Goal: Information Seeking & Learning: Understand process/instructions

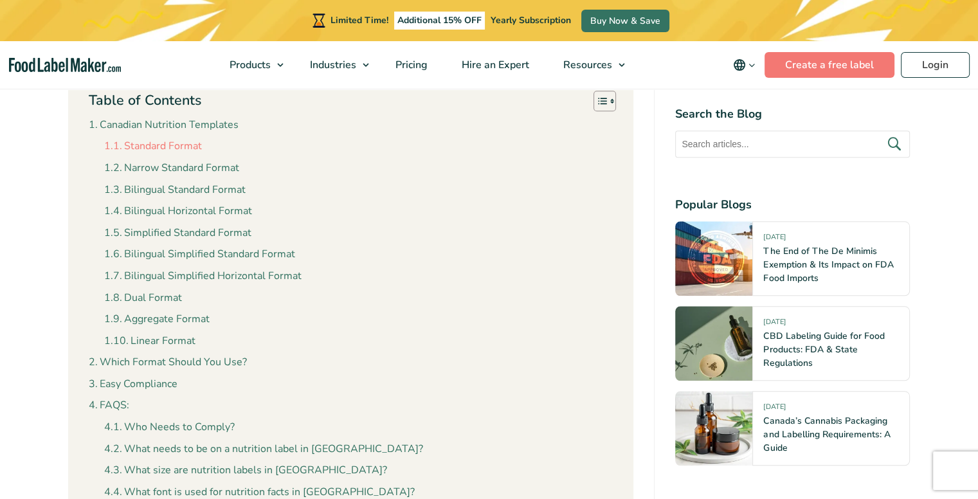
click at [174, 138] on link "Standard Format" at bounding box center [153, 146] width 98 height 17
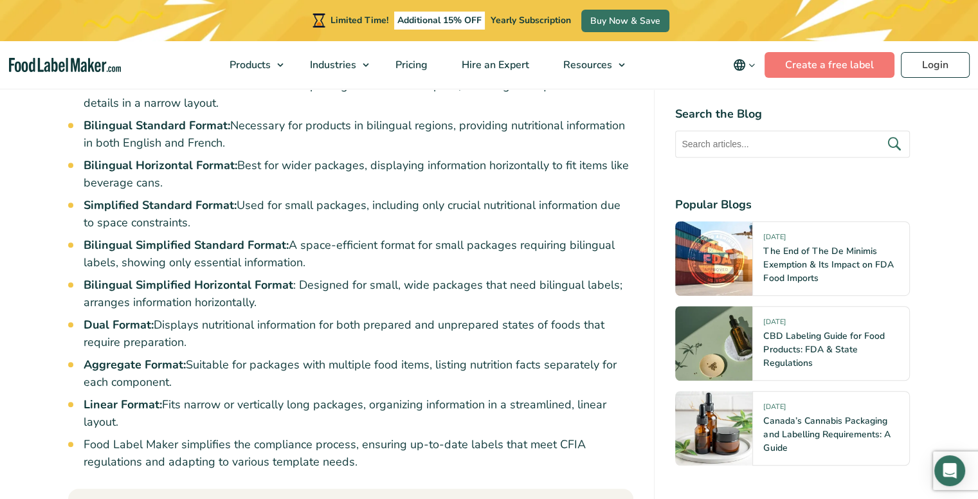
scroll to position [774, 0]
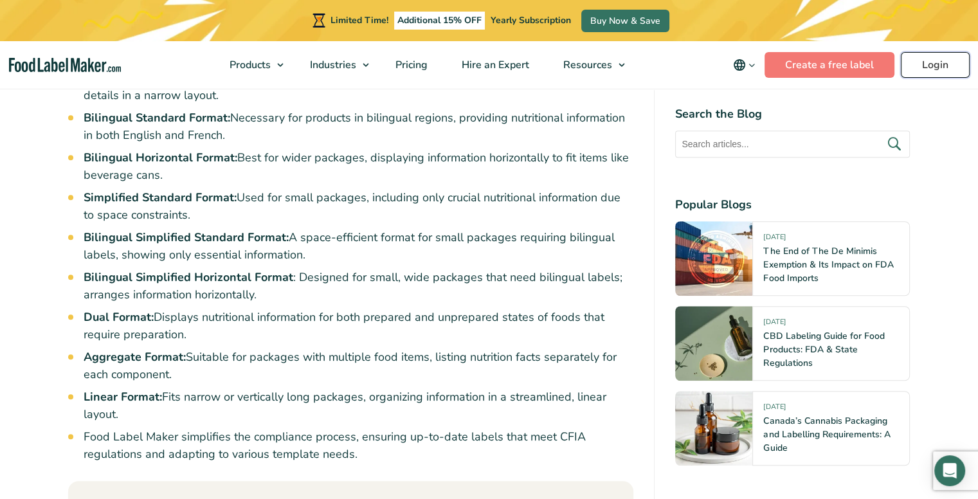
click at [944, 77] on link "Login" at bounding box center [935, 65] width 69 height 26
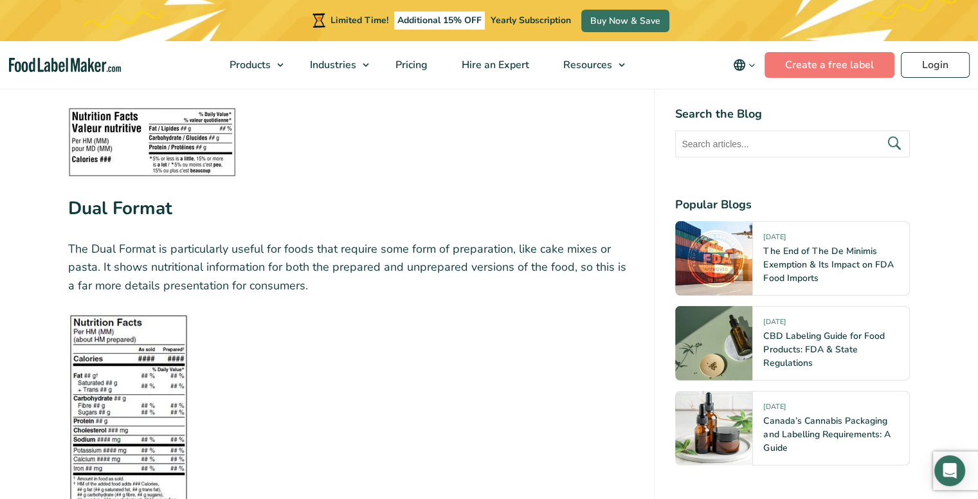
scroll to position [3487, 0]
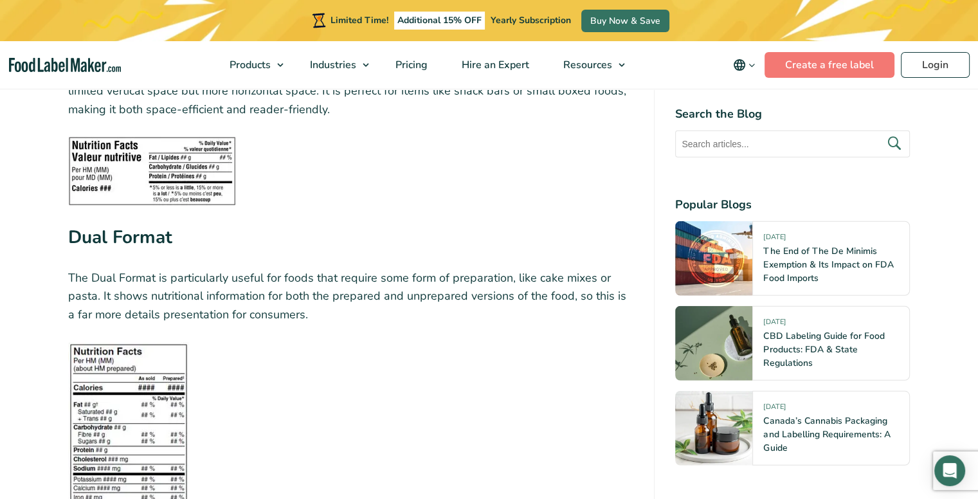
click at [562, 277] on p "The Dual Format is particularly useful for foods that require some form of prep…" at bounding box center [351, 296] width 566 height 55
